Goal: Task Accomplishment & Management: Manage account settings

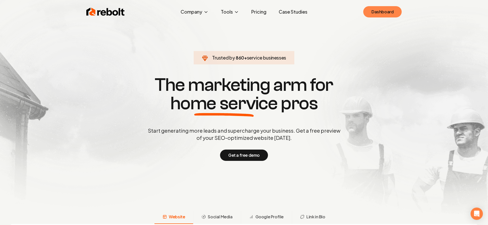
click at [394, 14] on link "Dashboard" at bounding box center [382, 11] width 38 height 11
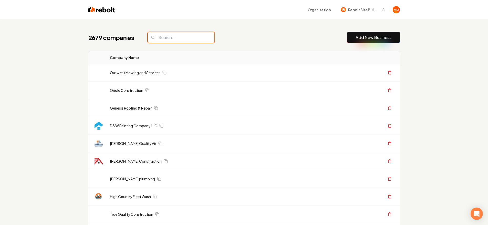
click at [163, 39] on input "search" at bounding box center [181, 37] width 67 height 11
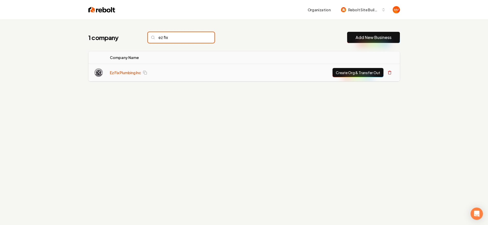
type input "ez fix"
click at [113, 72] on link "Ez Fix Plumbing Inc" at bounding box center [125, 72] width 31 height 5
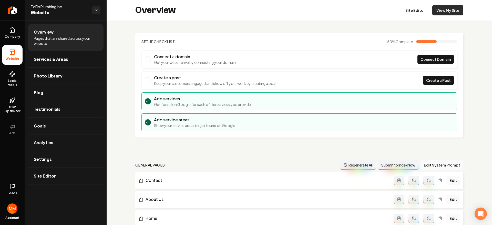
click at [438, 12] on link "View My Site" at bounding box center [447, 10] width 31 height 10
click at [416, 12] on link "Site Editor" at bounding box center [415, 10] width 28 height 10
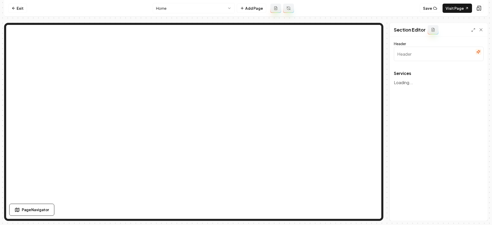
type input "Expert Plumbing Services"
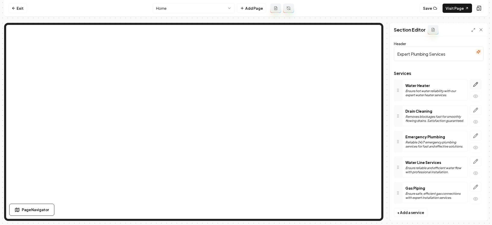
click at [474, 85] on button "button" at bounding box center [475, 84] width 12 height 10
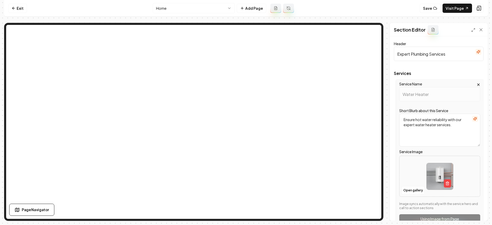
click at [477, 85] on div "Service Name Water Heater Short Blurb about this Service Ensure hot water relia…" at bounding box center [440, 152] width 88 height 147
click at [477, 85] on icon "button" at bounding box center [478, 84] width 2 height 2
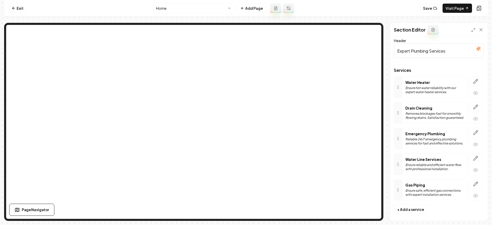
scroll to position [7, 0]
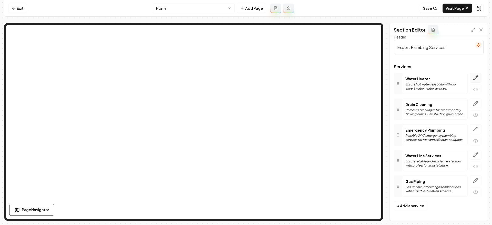
click at [474, 75] on button "button" at bounding box center [475, 78] width 12 height 10
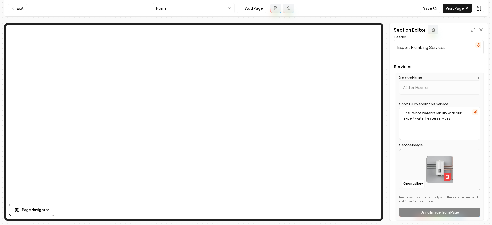
click at [437, 96] on div "Service Name Water Heater Short Blurb about this Service Ensure hot water relia…" at bounding box center [440, 146] width 88 height 147
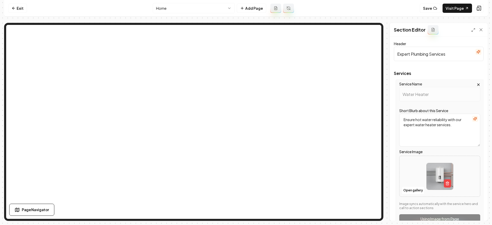
click at [476, 82] on icon "button" at bounding box center [478, 84] width 4 height 4
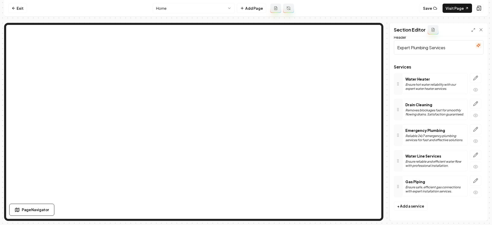
scroll to position [7, 0]
click at [23, 10] on link "Exit" at bounding box center [17, 8] width 19 height 9
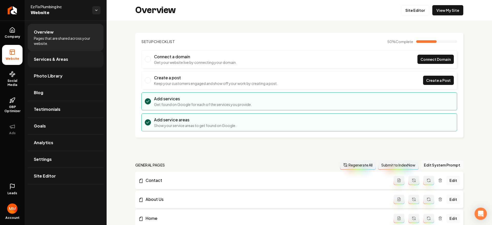
click at [58, 61] on span "Services & Areas" at bounding box center [51, 59] width 34 height 6
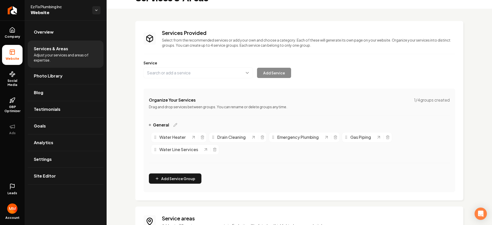
scroll to position [12, 0]
click at [200, 134] on div "Main content area" at bounding box center [198, 136] width 14 height 5
click at [200, 135] on icon "Main content area" at bounding box center [202, 137] width 4 height 4
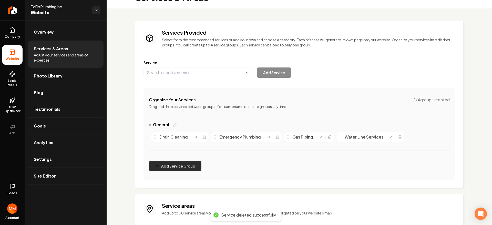
click at [177, 166] on button "Add Service Group" at bounding box center [175, 166] width 52 height 10
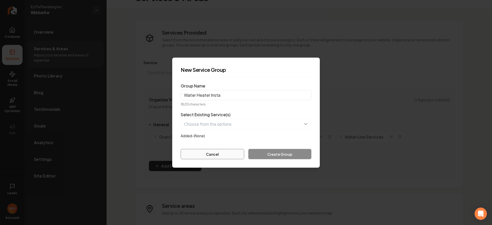
type input "Water Heater Insta"
click at [204, 151] on button "Cancel" at bounding box center [213, 154] width 64 height 10
click at [204, 156] on div "General Drain Cleaning Emergency Plumbing Gas Piping Water Line Services" at bounding box center [299, 138] width 301 height 35
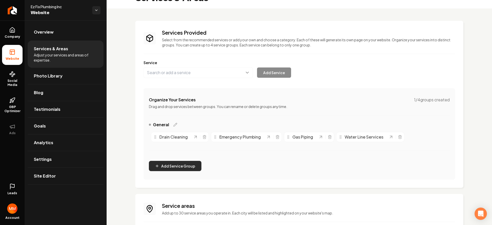
click at [182, 167] on button "Add Service Group" at bounding box center [175, 166] width 52 height 10
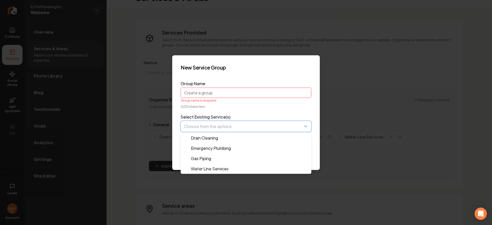
click at [209, 124] on button "button" at bounding box center [246, 126] width 131 height 11
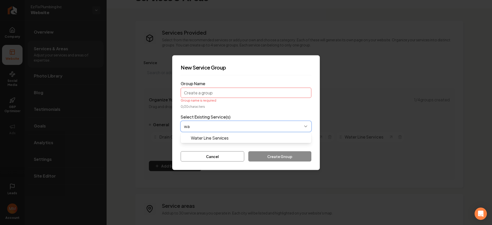
type input "w"
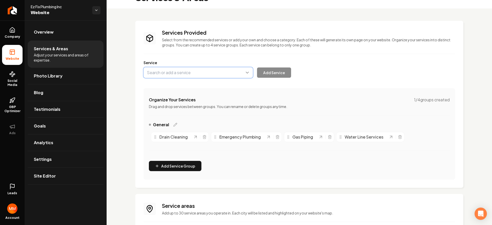
click at [204, 69] on button "Main content area" at bounding box center [197, 72] width 109 height 11
type input "Water Heater Installation"
click at [271, 72] on button "Add Service" at bounding box center [274, 72] width 34 height 10
click at [208, 71] on button "Main content area" at bounding box center [197, 72] width 109 height 11
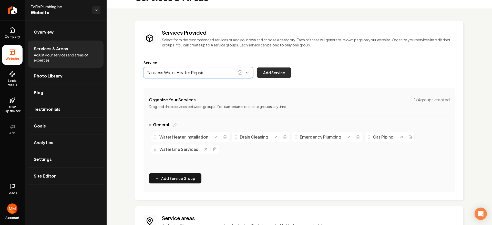
type input "Tankless Water Heater Repair"
click at [270, 72] on button "Add Service" at bounding box center [274, 72] width 34 height 10
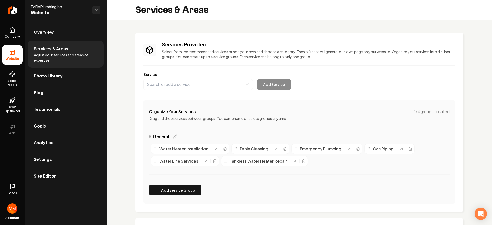
scroll to position [0, 0]
click at [10, 11] on icon "Return to dashboard" at bounding box center [12, 10] width 8 height 8
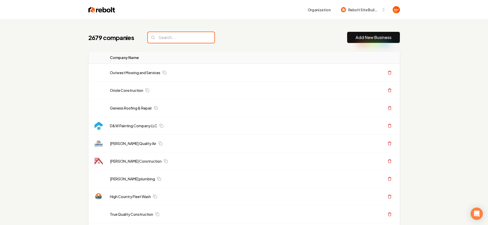
click at [176, 40] on input "search" at bounding box center [181, 37] width 67 height 11
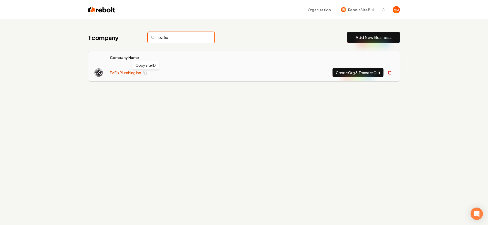
type input "ez fix"
click at [133, 73] on link "Ez Fix Plumbing Inc" at bounding box center [125, 72] width 31 height 5
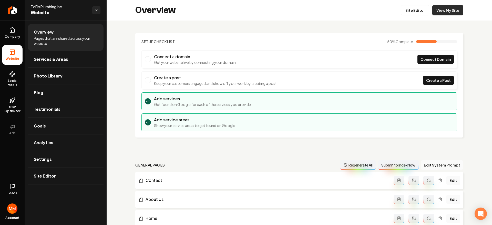
click at [441, 12] on link "View My Site" at bounding box center [447, 10] width 31 height 10
click at [418, 10] on link "Site Editor" at bounding box center [415, 10] width 28 height 10
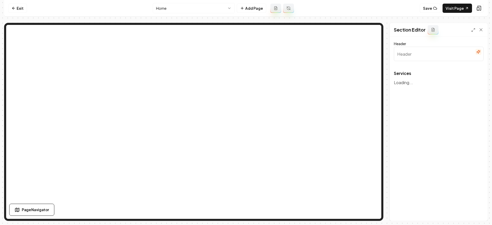
type input "Expert Plumbing Services"
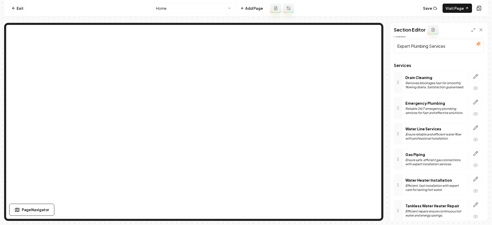
scroll to position [32, 0]
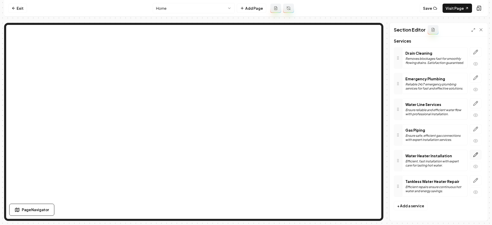
click at [473, 156] on icon "button" at bounding box center [475, 154] width 5 height 5
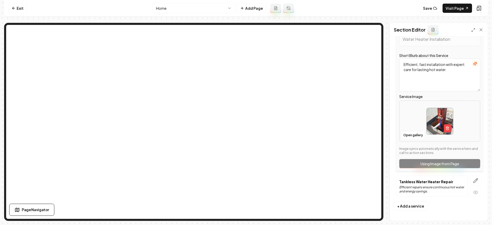
scroll to position [158, 0]
click at [410, 131] on button "Open gallery" at bounding box center [412, 135] width 23 height 8
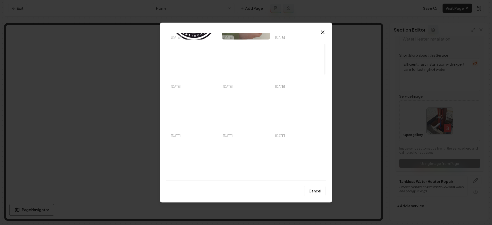
scroll to position [0, 0]
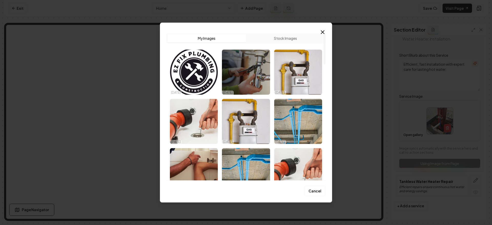
click at [277, 38] on button "Stock Images" at bounding box center [285, 38] width 79 height 8
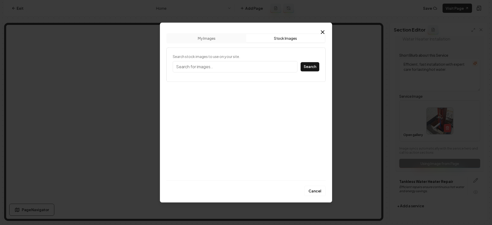
click at [245, 64] on input "Search stock images to use on your site." at bounding box center [235, 66] width 125 height 11
click at [313, 69] on button "Search" at bounding box center [309, 66] width 19 height 9
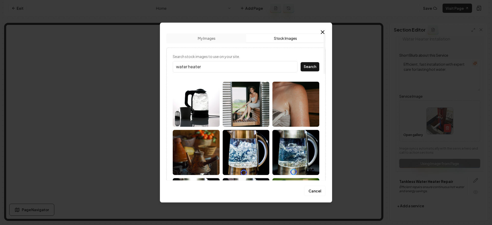
click at [223, 66] on input "water heater" at bounding box center [235, 66] width 125 height 11
click at [300, 62] on button "Search" at bounding box center [309, 66] width 19 height 9
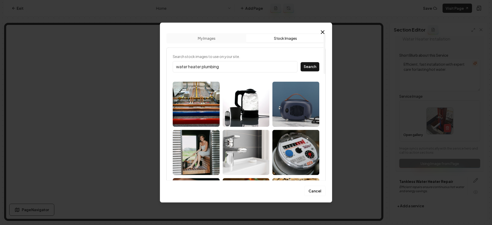
drag, startPoint x: 152, startPoint y: 61, endPoint x: 113, endPoint y: 55, distance: 39.0
click at [115, 58] on body "Computer Required This feature is only available on a computer. Please switch t…" at bounding box center [246, 112] width 492 height 225
type input "tankless water heater"
click at [300, 62] on button "Search" at bounding box center [309, 66] width 19 height 9
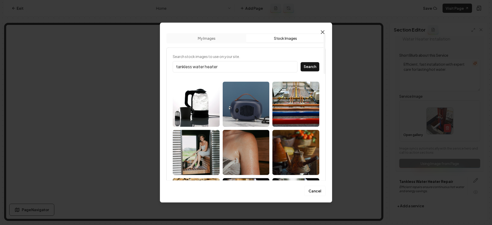
click at [323, 29] on icon "button" at bounding box center [322, 32] width 6 height 6
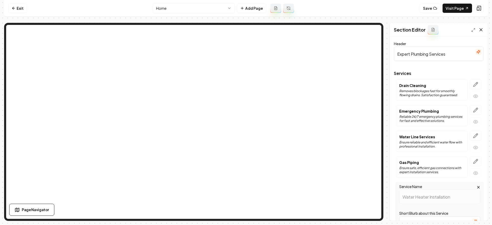
click at [480, 28] on icon at bounding box center [480, 29] width 5 height 5
